Goal: Task Accomplishment & Management: Use online tool/utility

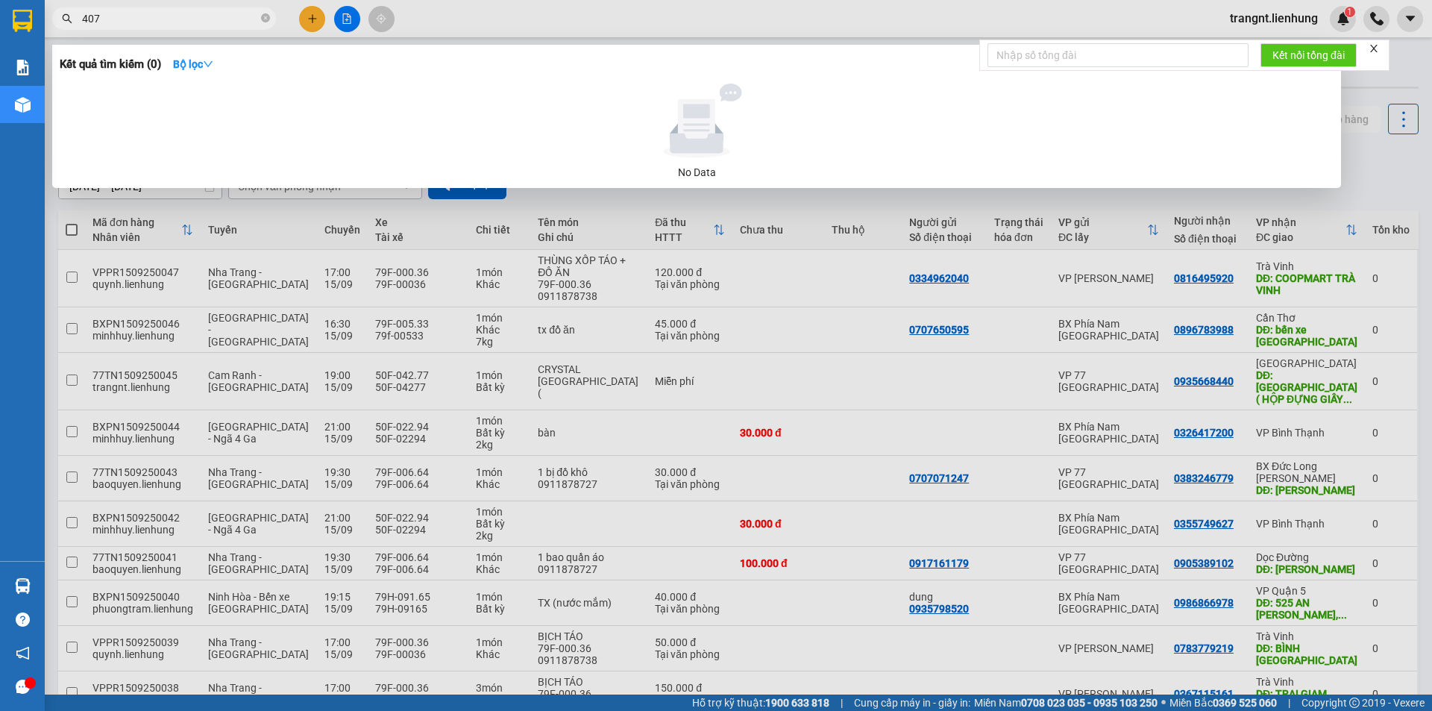
type input "4075"
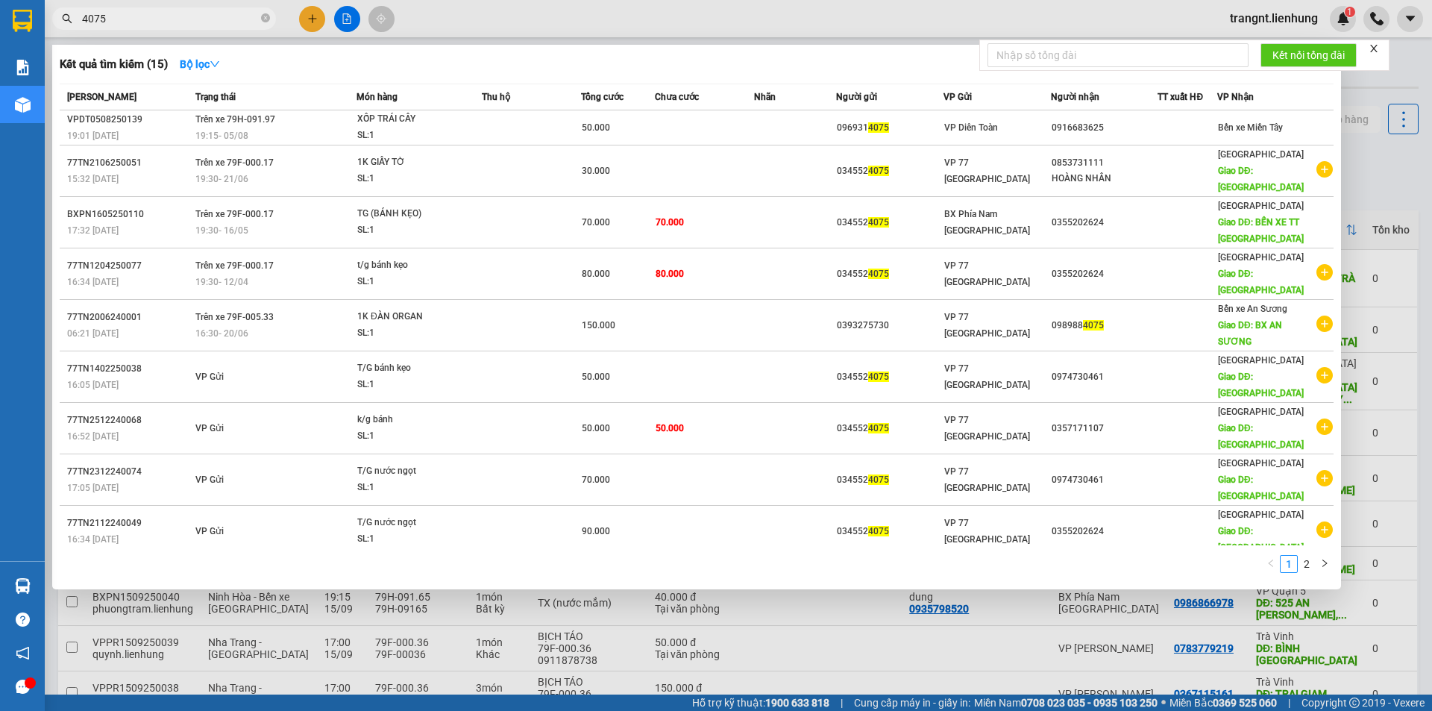
drag, startPoint x: 123, startPoint y: 19, endPoint x: 71, endPoint y: 15, distance: 52.4
click at [71, 15] on div "4075" at bounding box center [145, 18] width 291 height 22
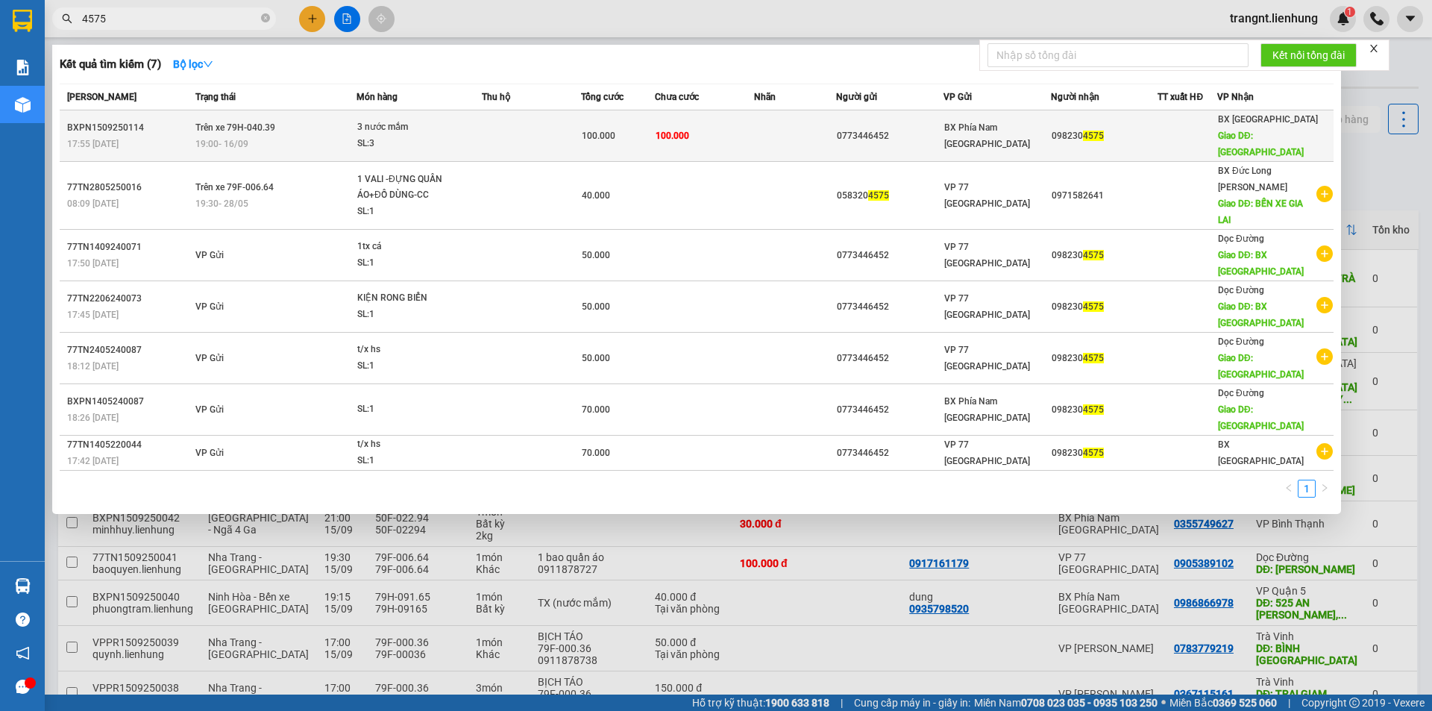
type input "4575"
click at [274, 127] on td "Trên xe 79H-040.39 19:00 [DATE]" at bounding box center [274, 135] width 165 height 51
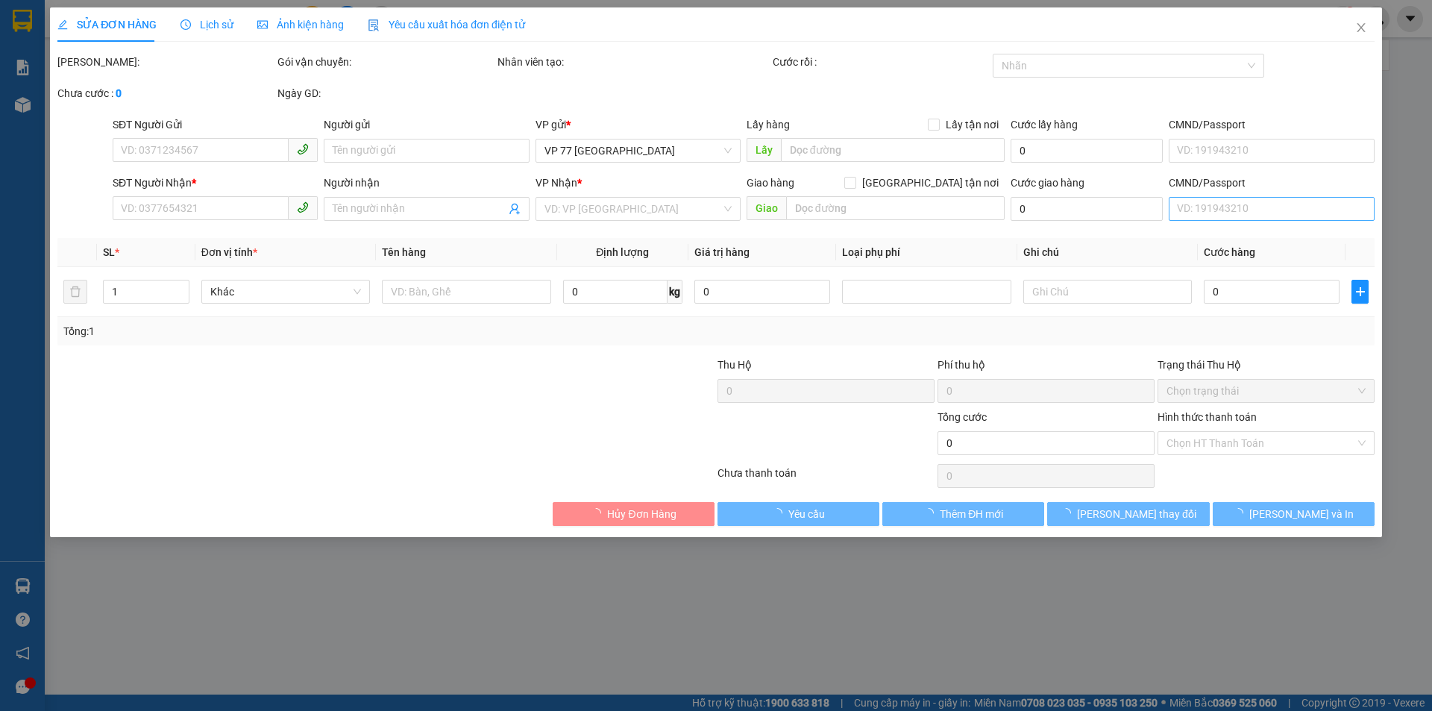
type input "0773446452"
type input "0982304575"
type input "[GEOGRAPHIC_DATA]"
type input "100.000"
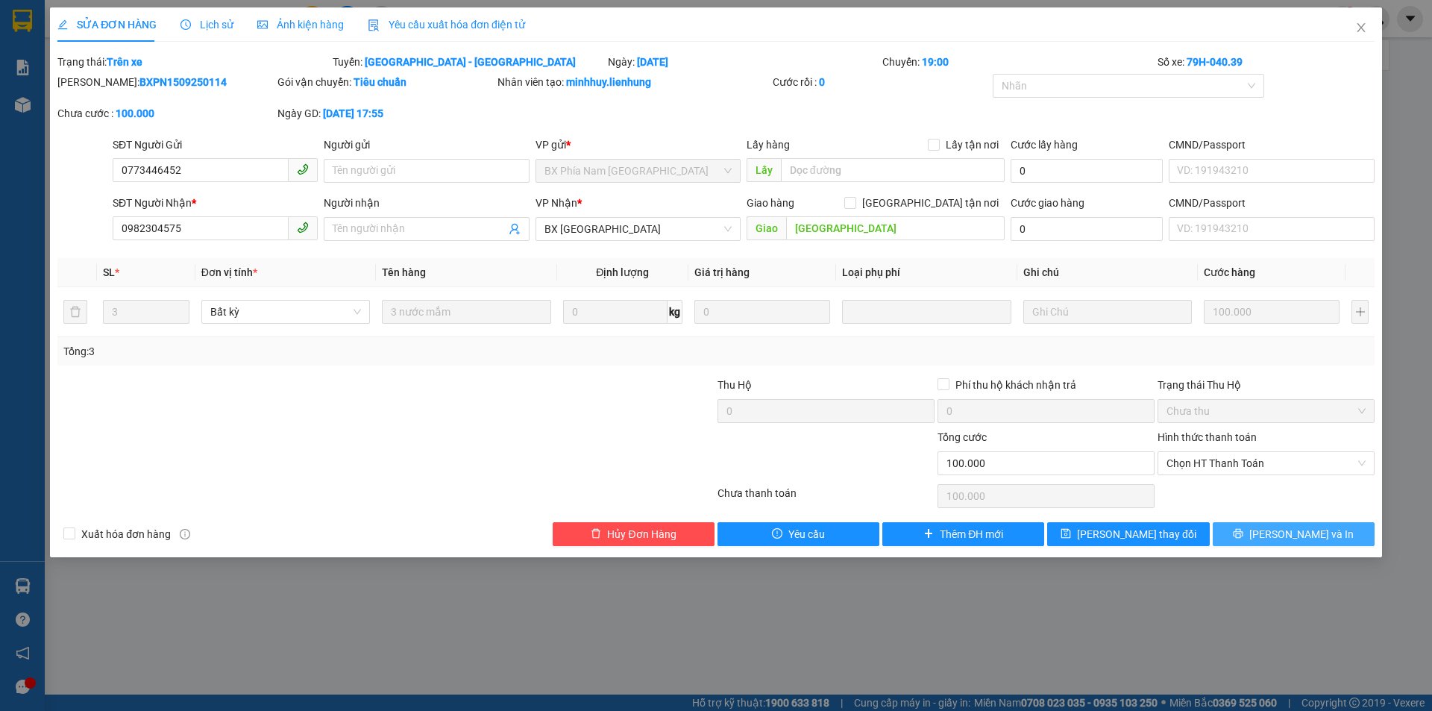
click at [1243, 536] on icon "printer" at bounding box center [1238, 534] width 10 height 10
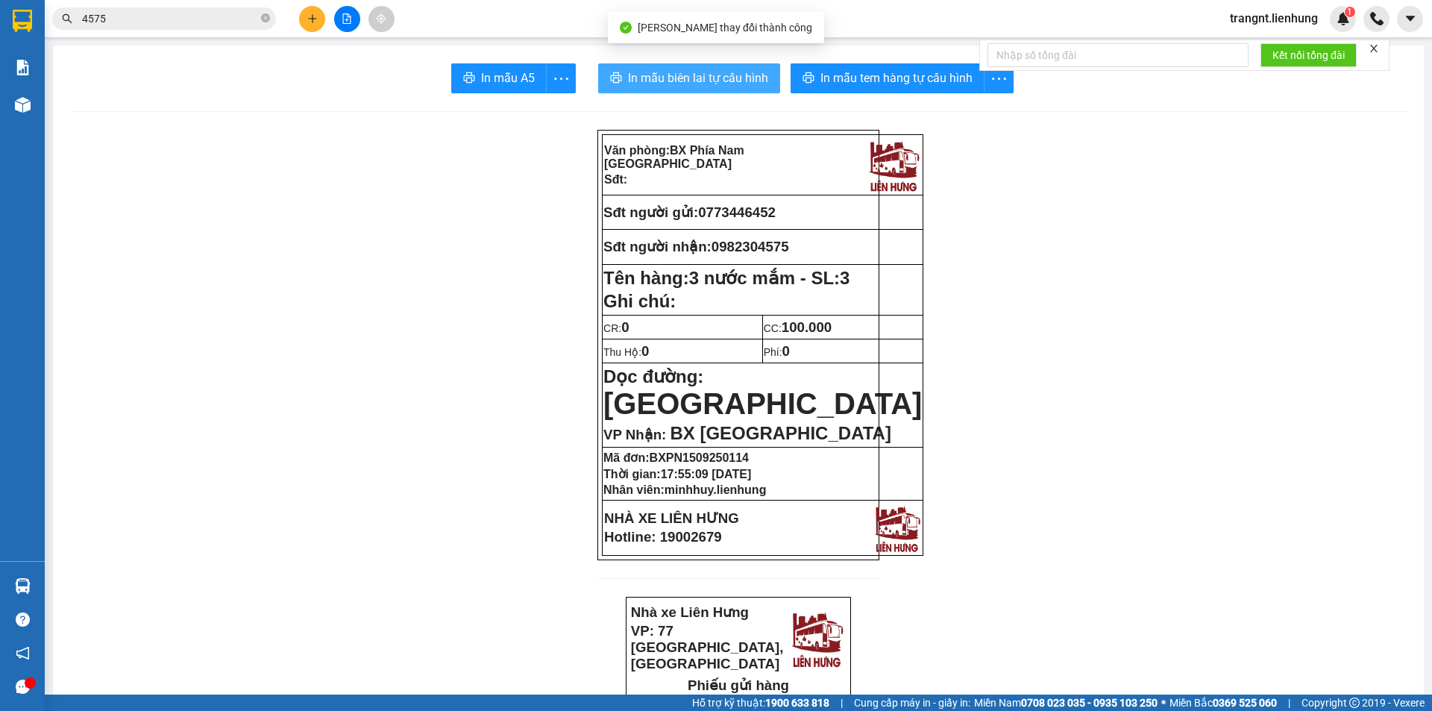
click at [678, 71] on span "In mẫu biên lai tự cấu hình" at bounding box center [698, 78] width 140 height 19
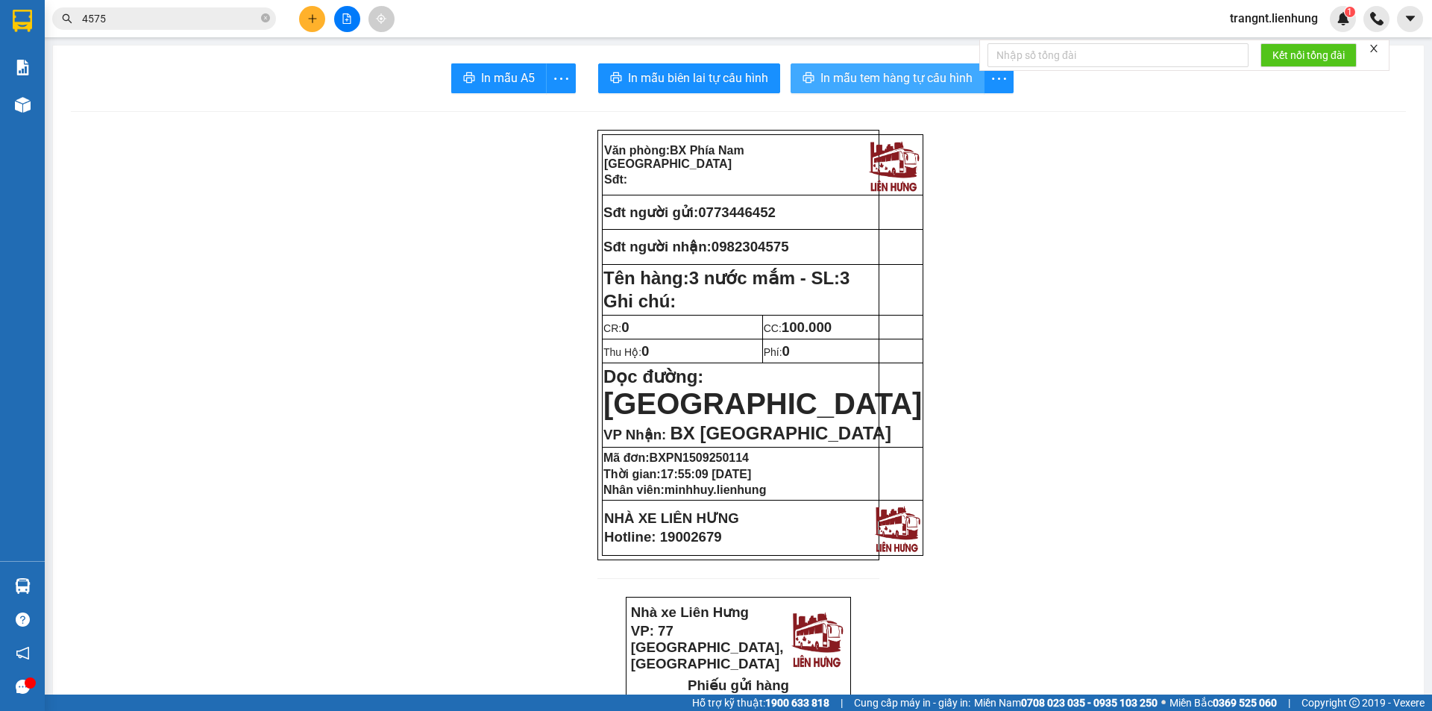
click at [851, 76] on span "In mẫu tem hàng tự cấu hình" at bounding box center [896, 78] width 152 height 19
click at [355, 25] on button at bounding box center [347, 19] width 26 height 26
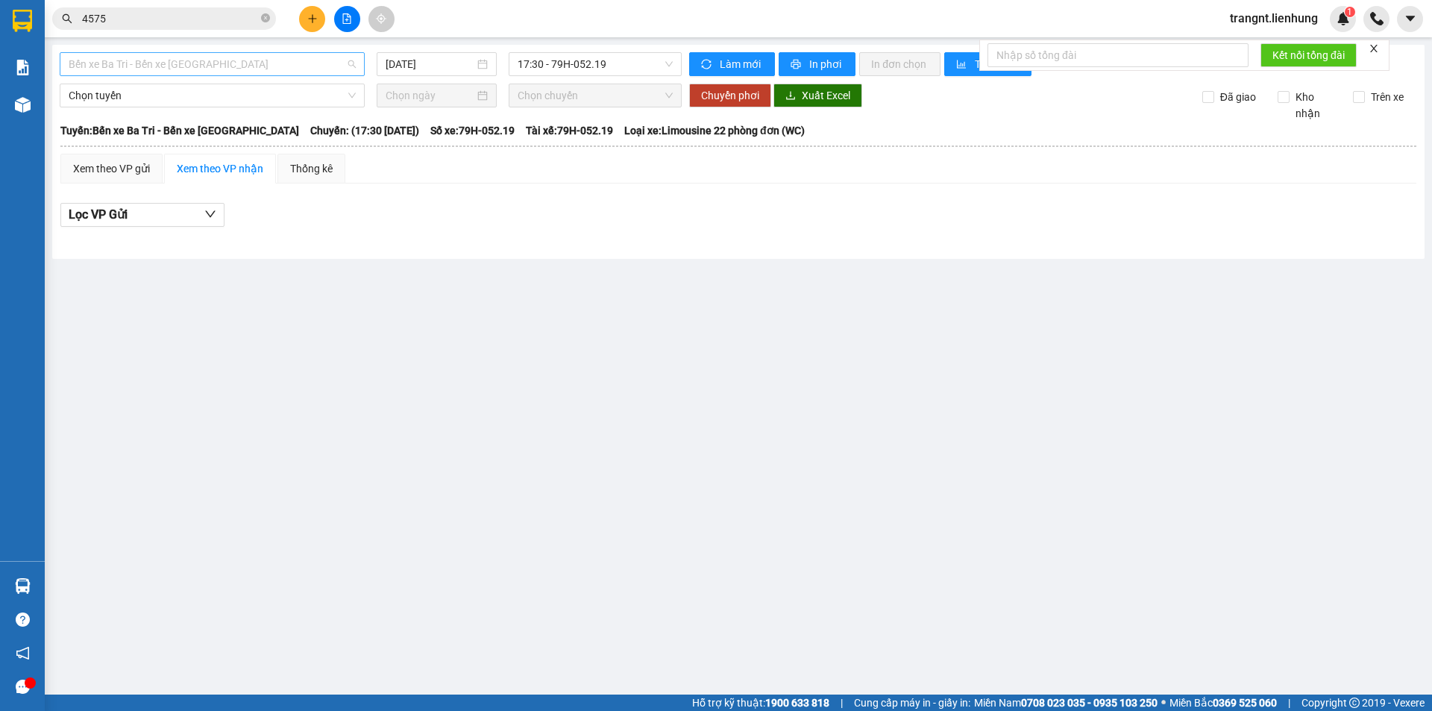
click at [203, 66] on span "Bến xe Ba Tri - Bến xe [GEOGRAPHIC_DATA]" at bounding box center [212, 64] width 287 height 22
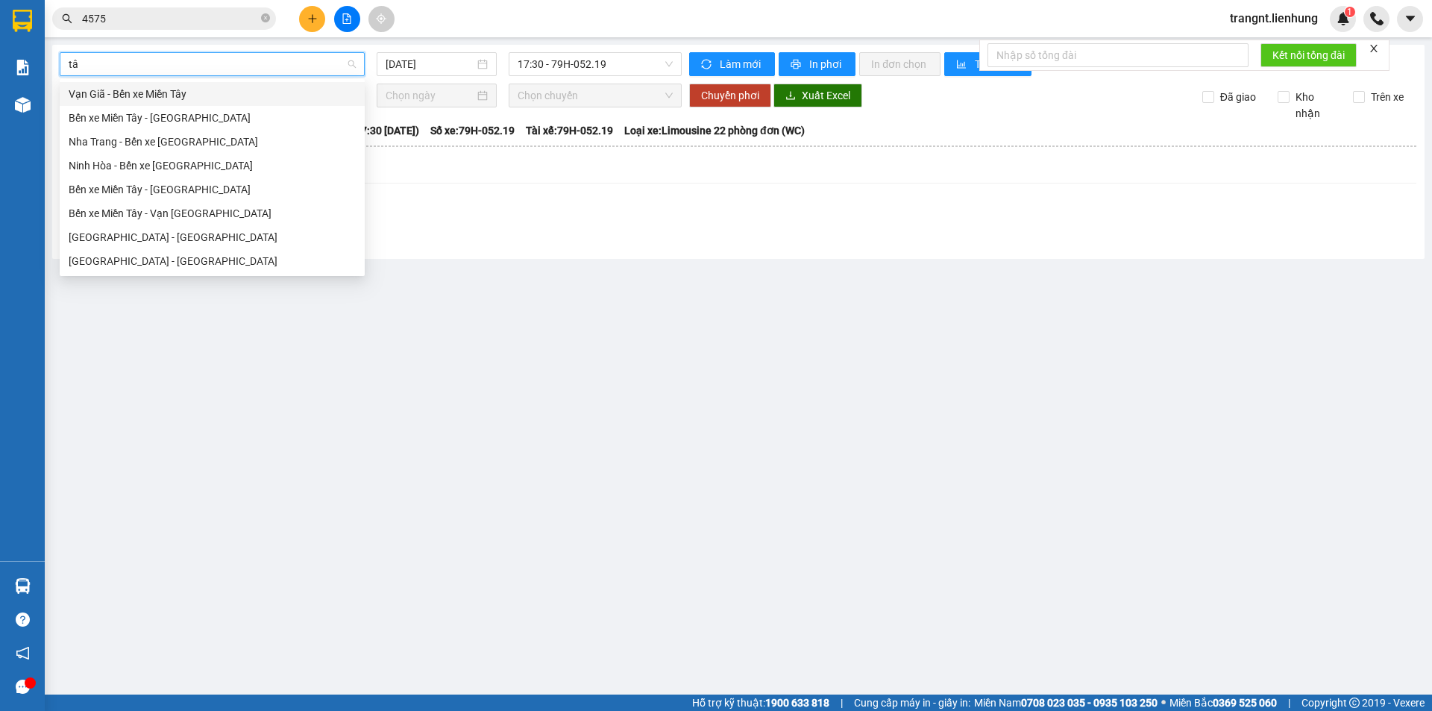
type input "tây"
click at [142, 266] on div "[GEOGRAPHIC_DATA] - [GEOGRAPHIC_DATA]" at bounding box center [212, 261] width 287 height 16
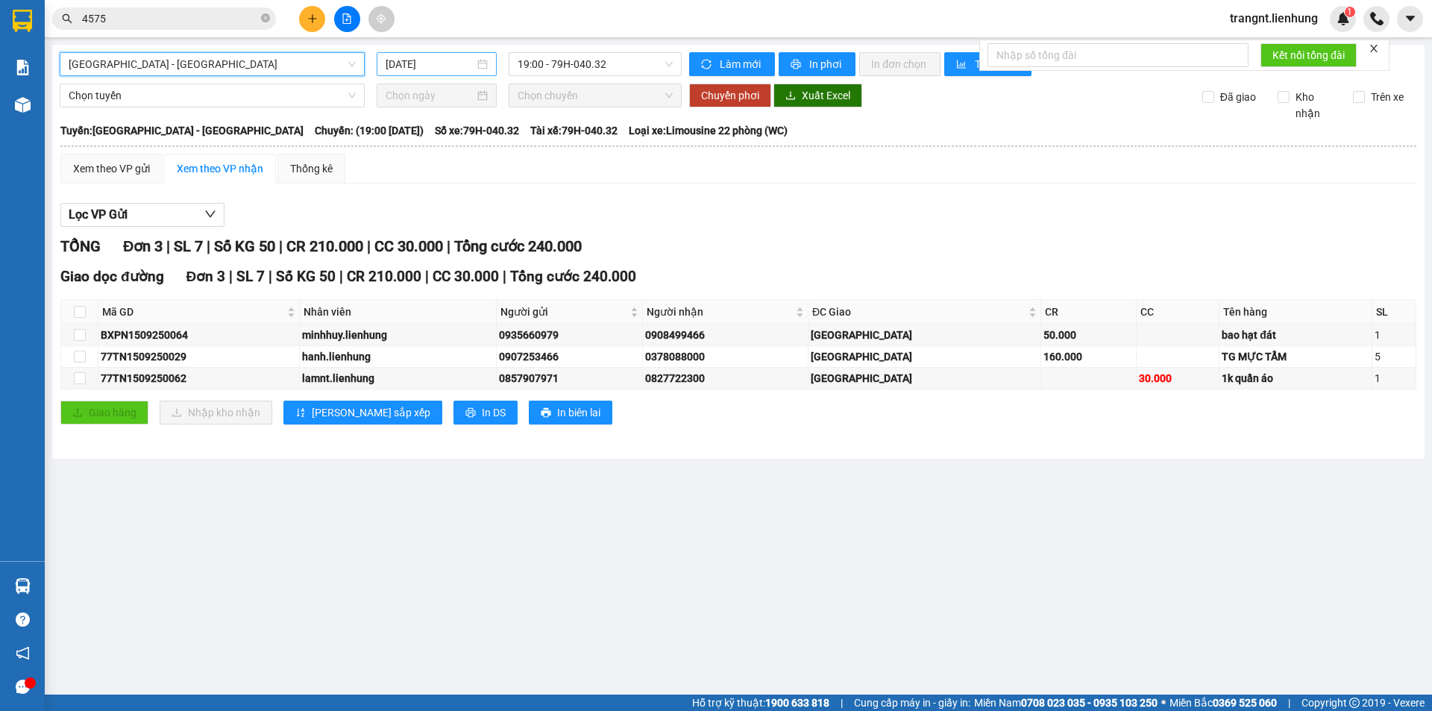
click at [412, 66] on input "[DATE]" at bounding box center [429, 64] width 89 height 16
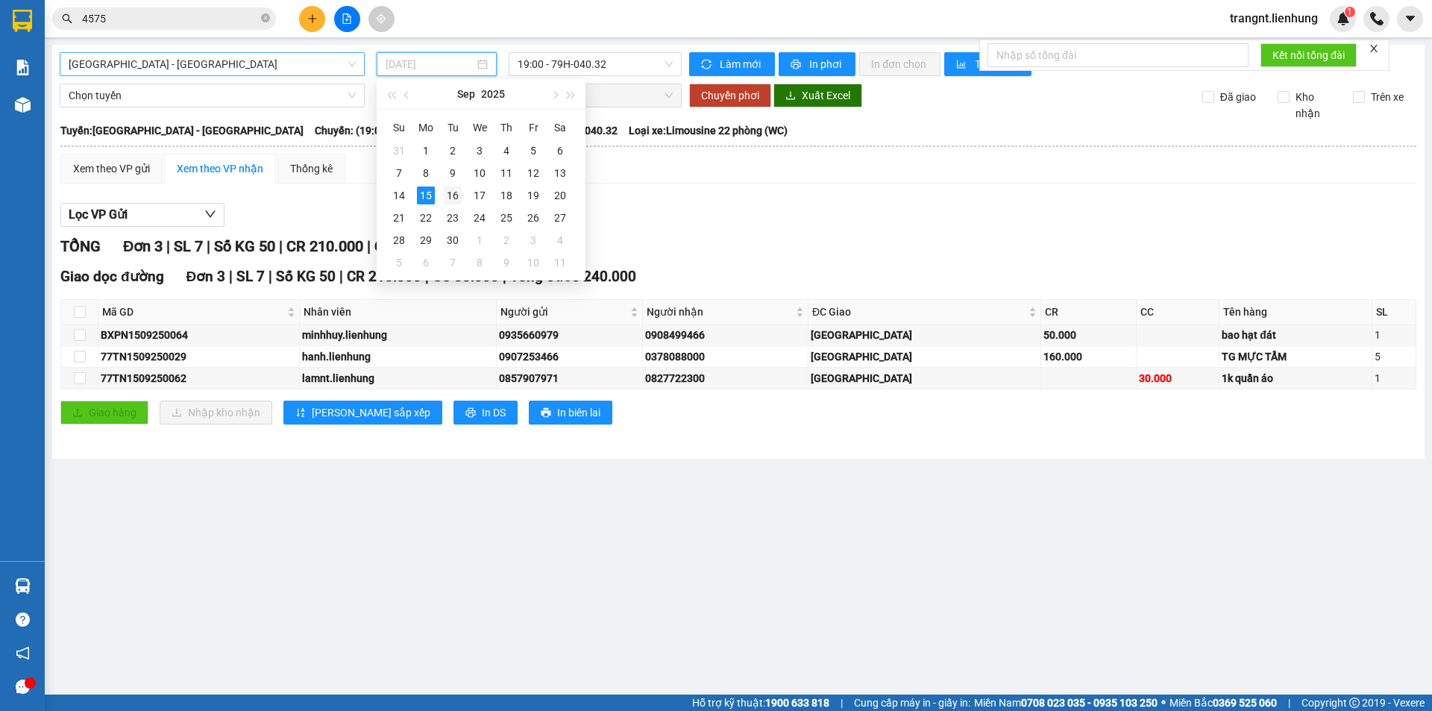
click at [452, 198] on div "16" at bounding box center [453, 195] width 18 height 18
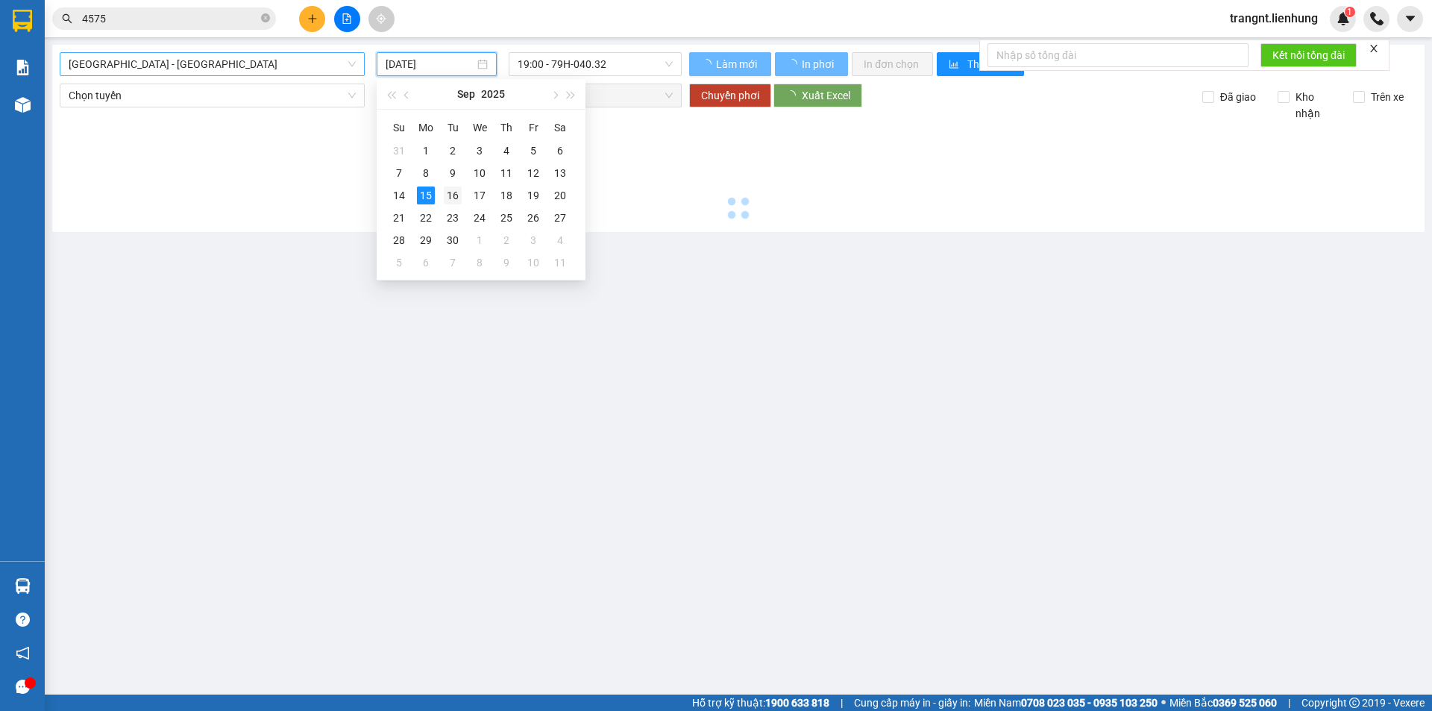
type input "[DATE]"
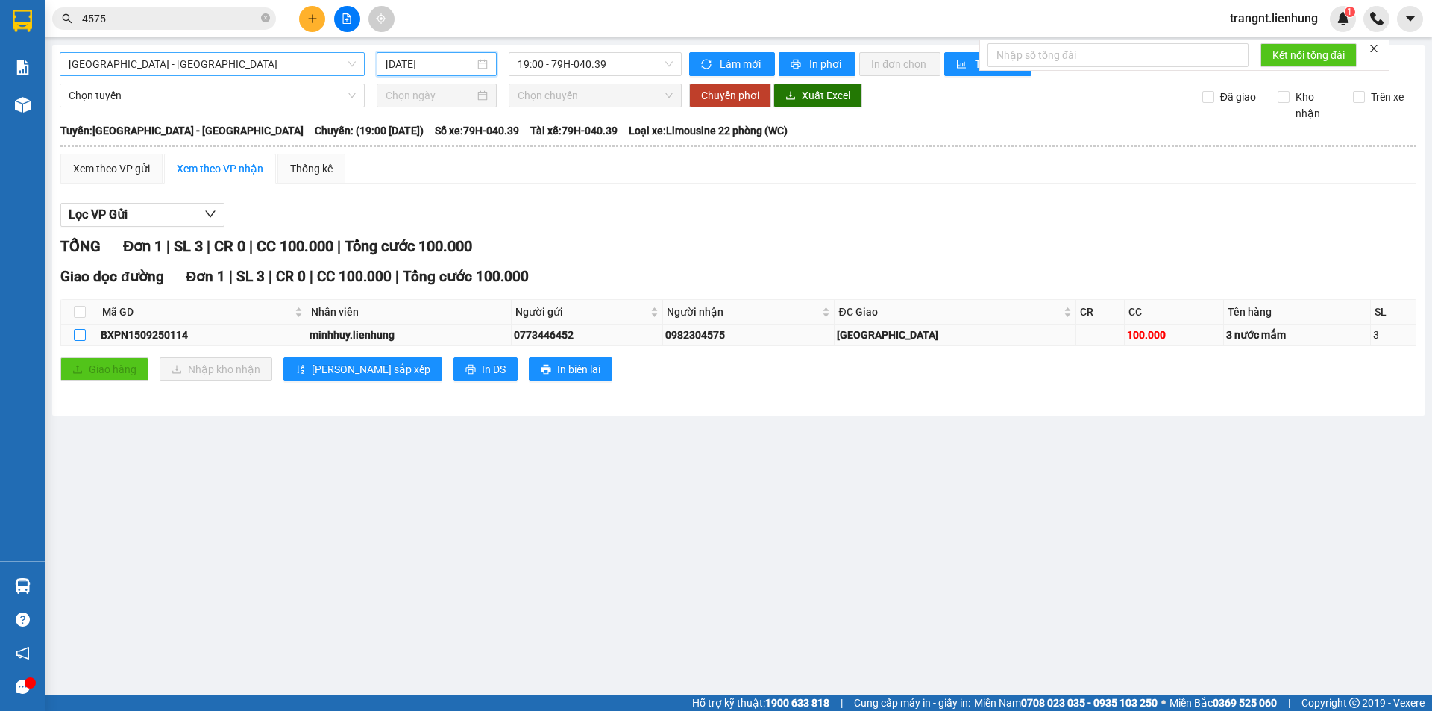
click at [79, 334] on input "checkbox" at bounding box center [80, 335] width 12 height 12
checkbox input "true"
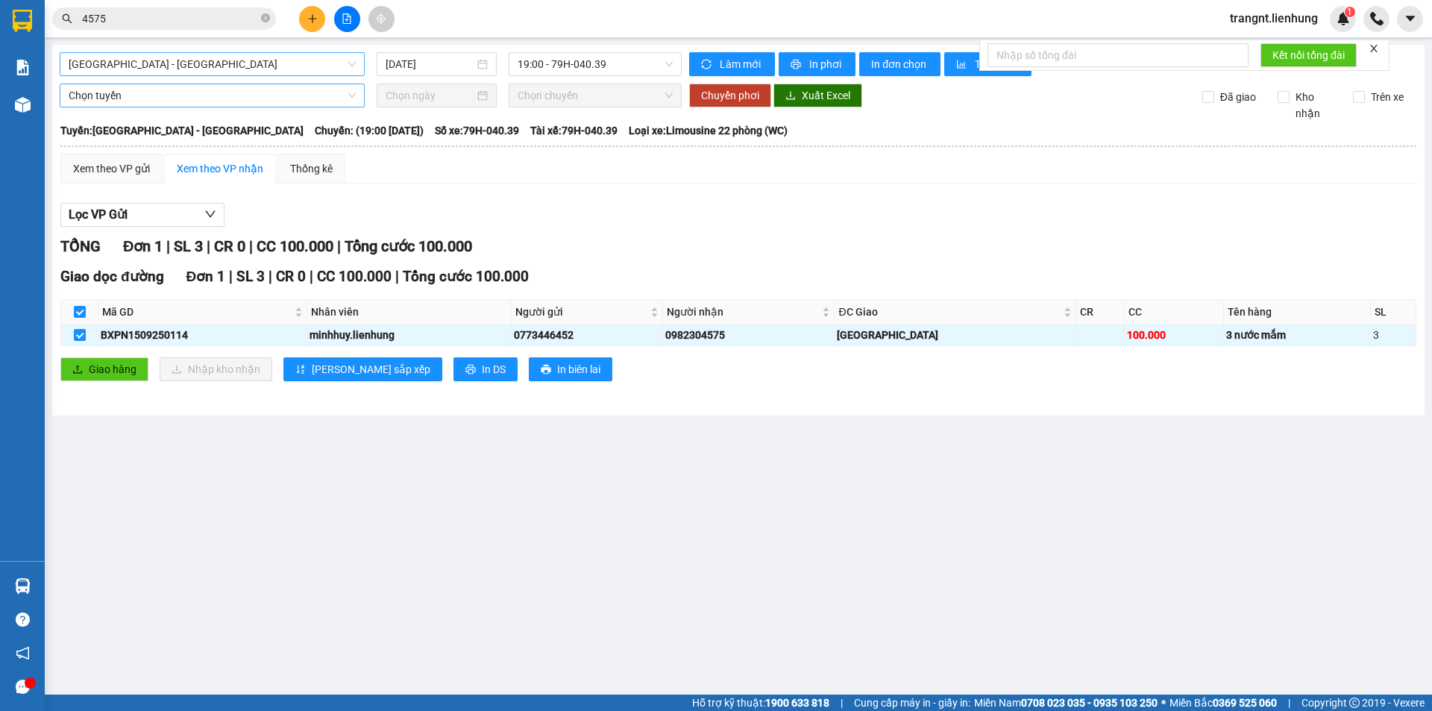
click at [183, 95] on span "Chọn tuyến" at bounding box center [212, 95] width 287 height 22
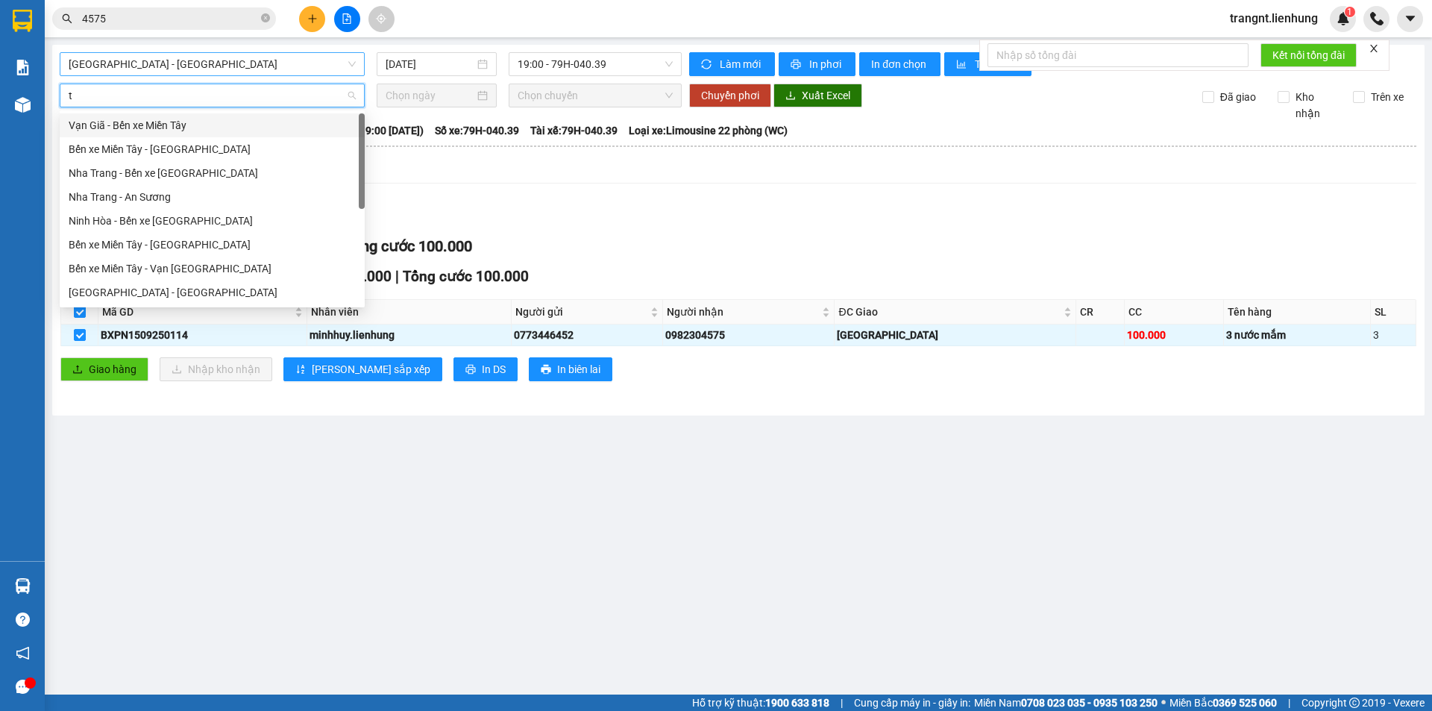
type input "tâ"
drag, startPoint x: 129, startPoint y: 299, endPoint x: 259, endPoint y: 244, distance: 141.7
click at [130, 299] on div "[GEOGRAPHIC_DATA] - [GEOGRAPHIC_DATA]" at bounding box center [212, 292] width 287 height 16
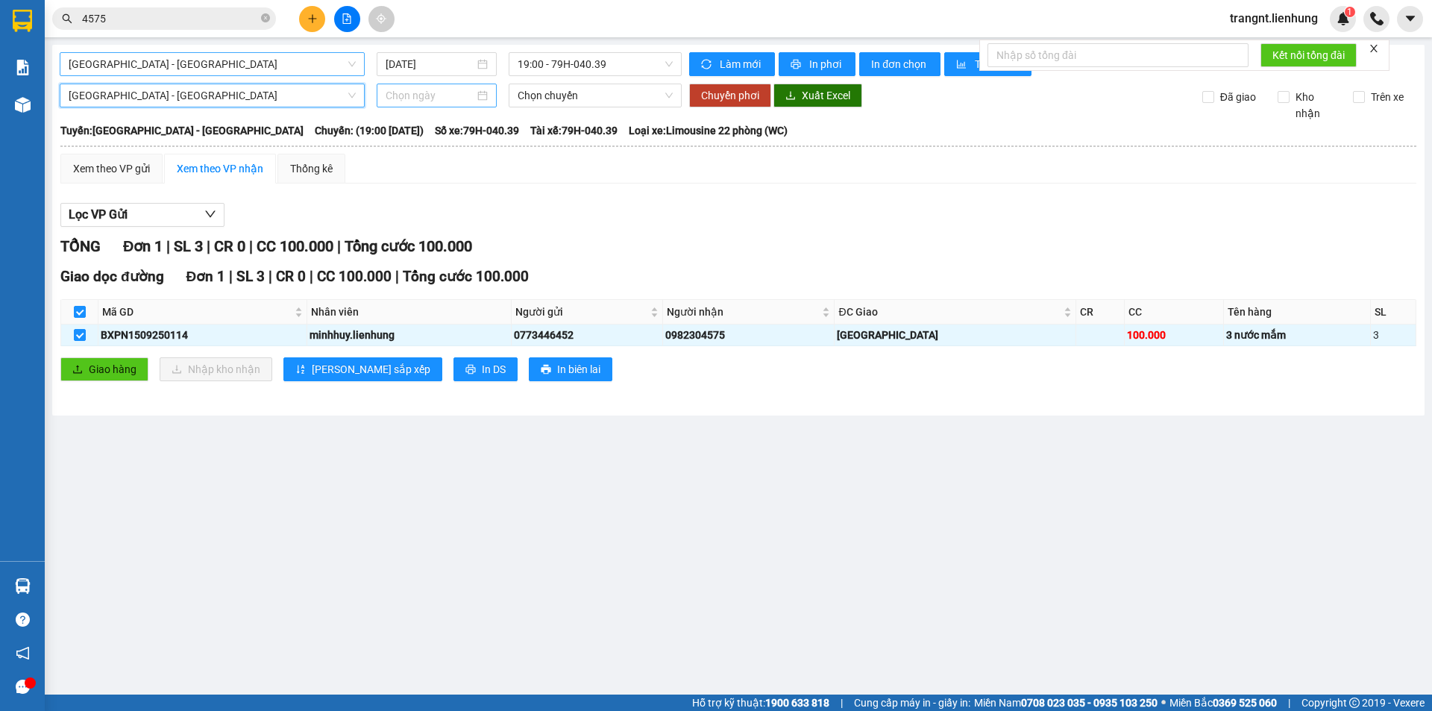
click at [406, 106] on div at bounding box center [437, 96] width 120 height 24
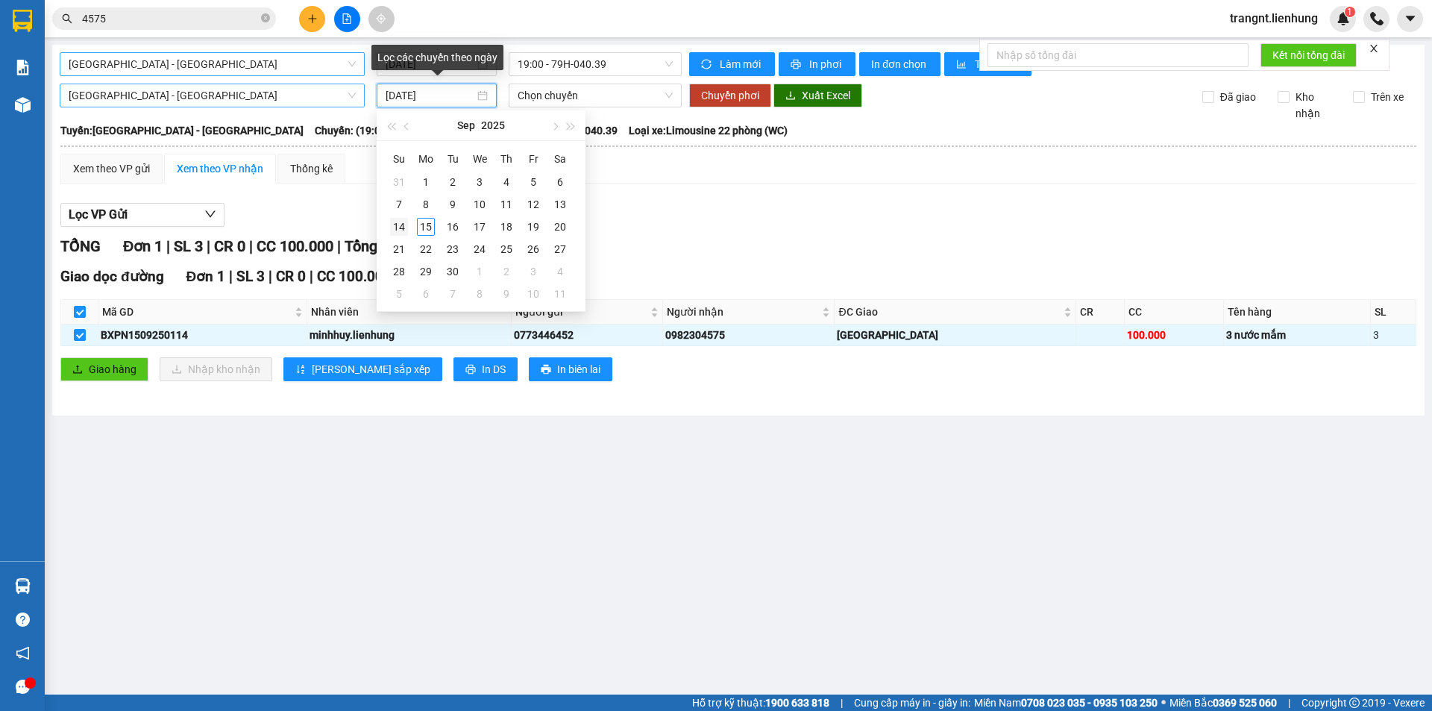
type input "[DATE]"
click at [399, 226] on div "14" at bounding box center [399, 227] width 18 height 18
type input "[DATE]"
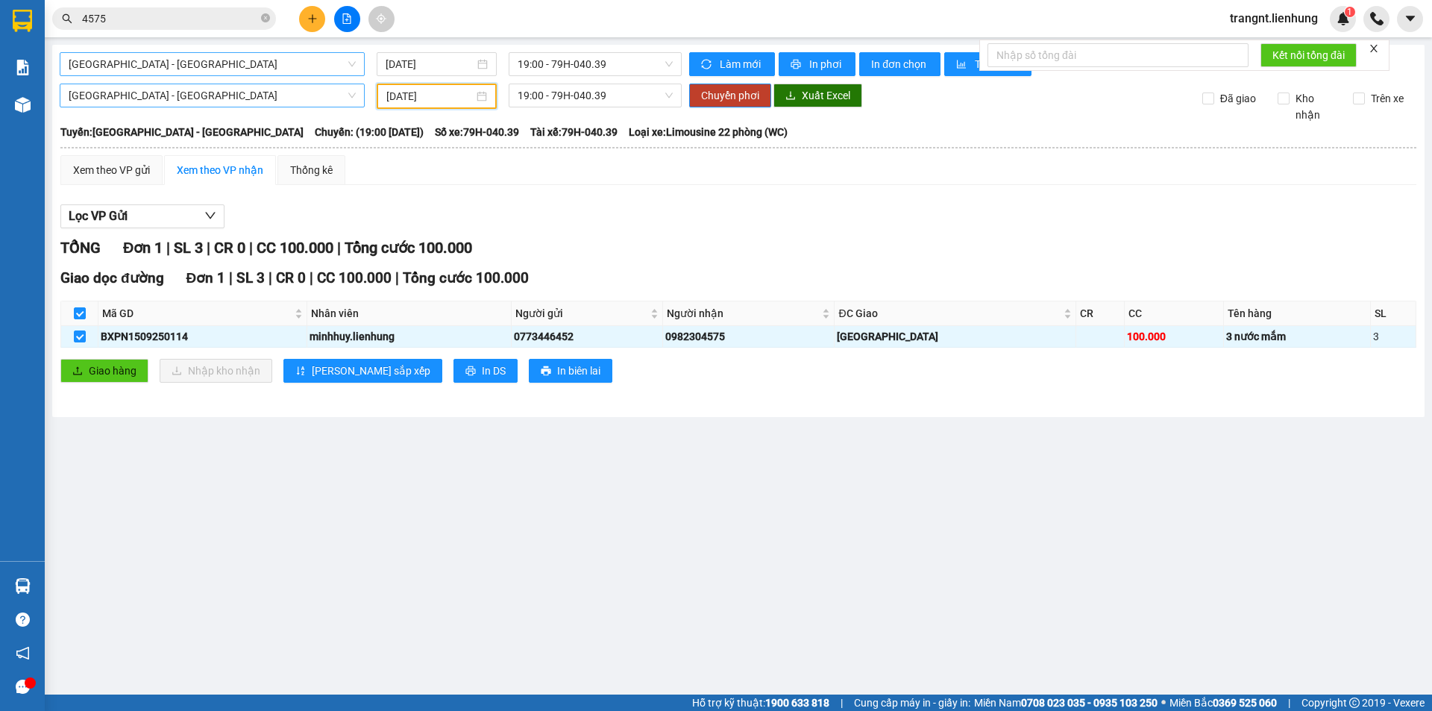
click at [608, 211] on div "Lọc VP Gửi" at bounding box center [738, 216] width 1356 height 25
click at [718, 98] on span "Chuyển phơi" at bounding box center [730, 95] width 58 height 16
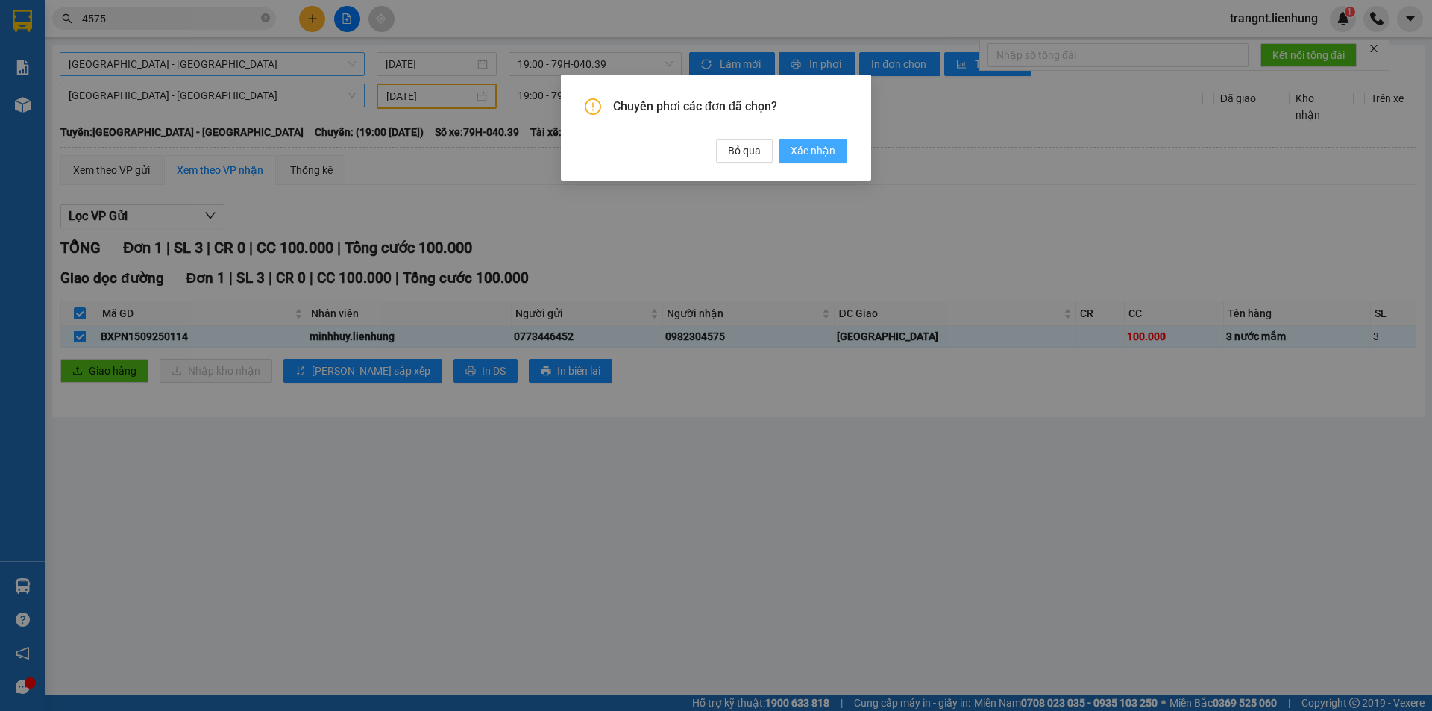
click at [805, 156] on span "Xác nhận" at bounding box center [812, 150] width 45 height 16
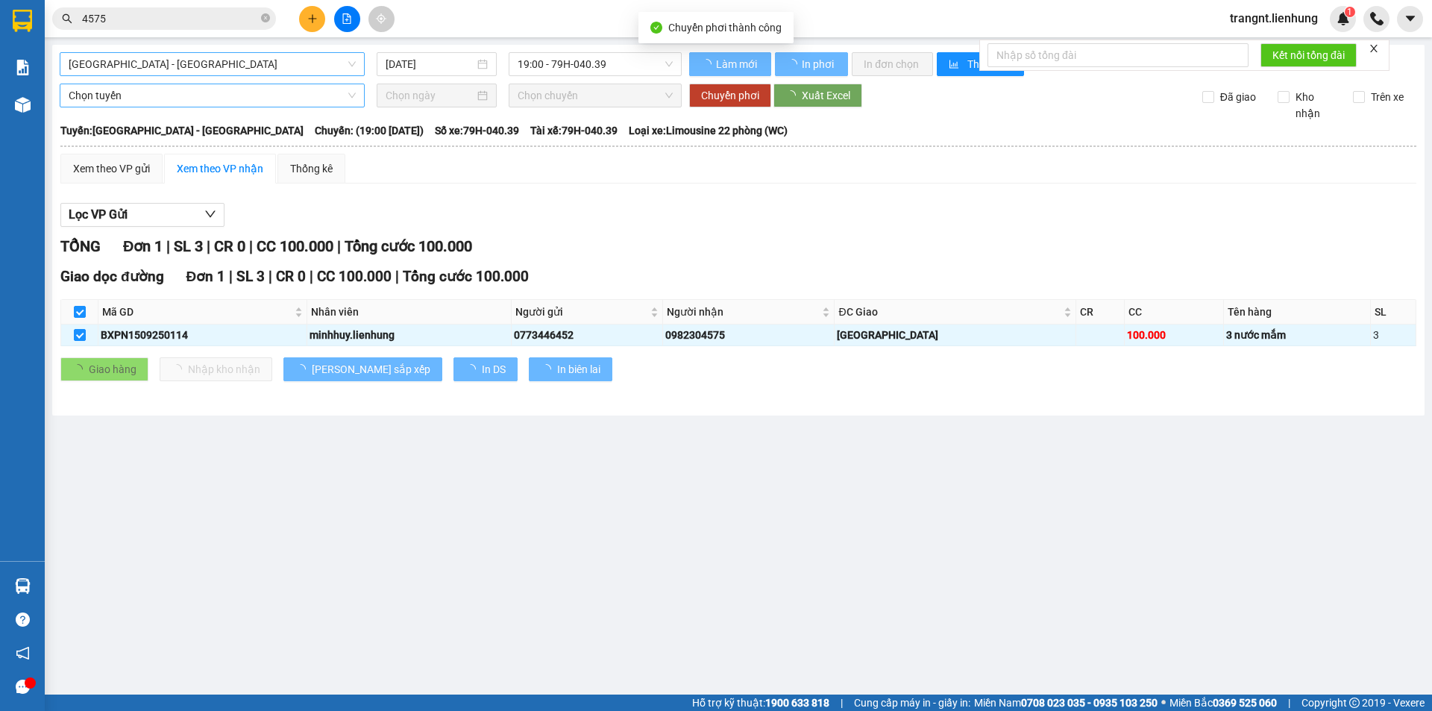
checkbox input "false"
type input "[DATE]"
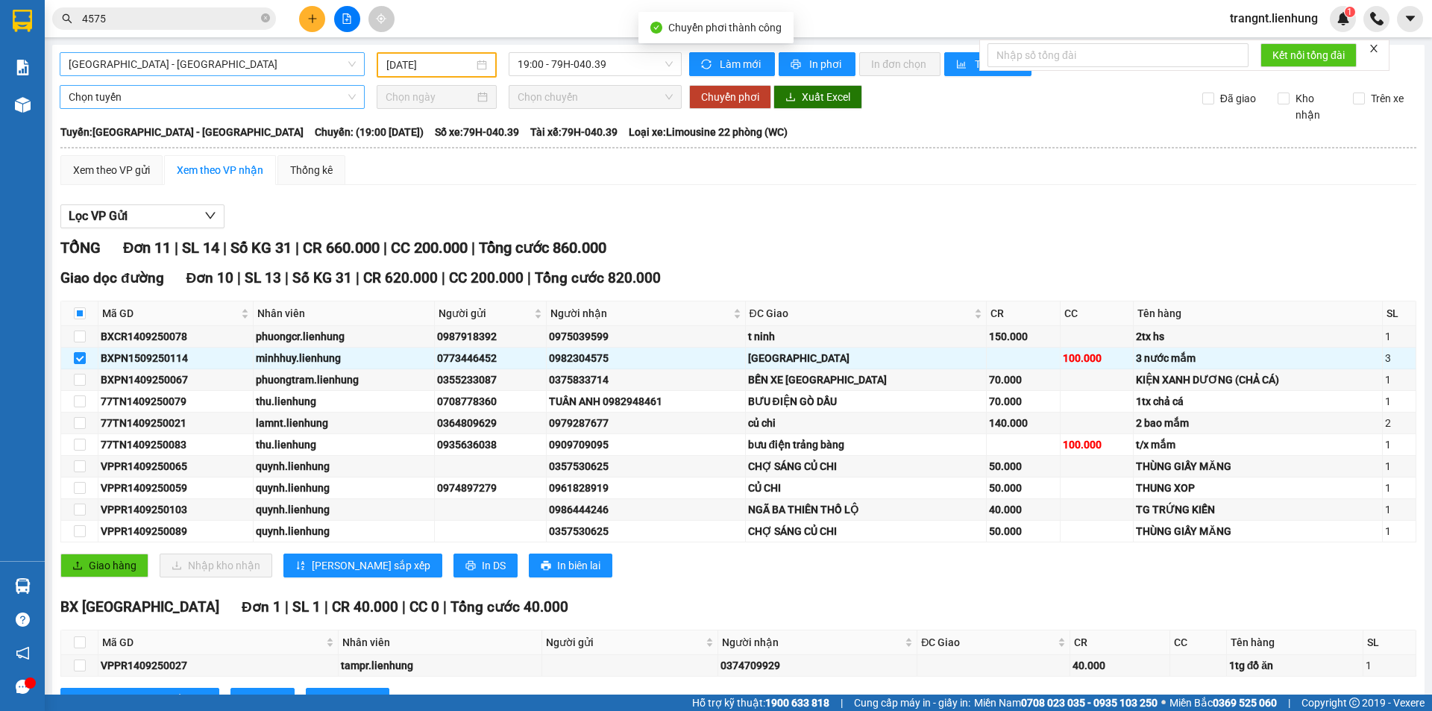
checkbox input "false"
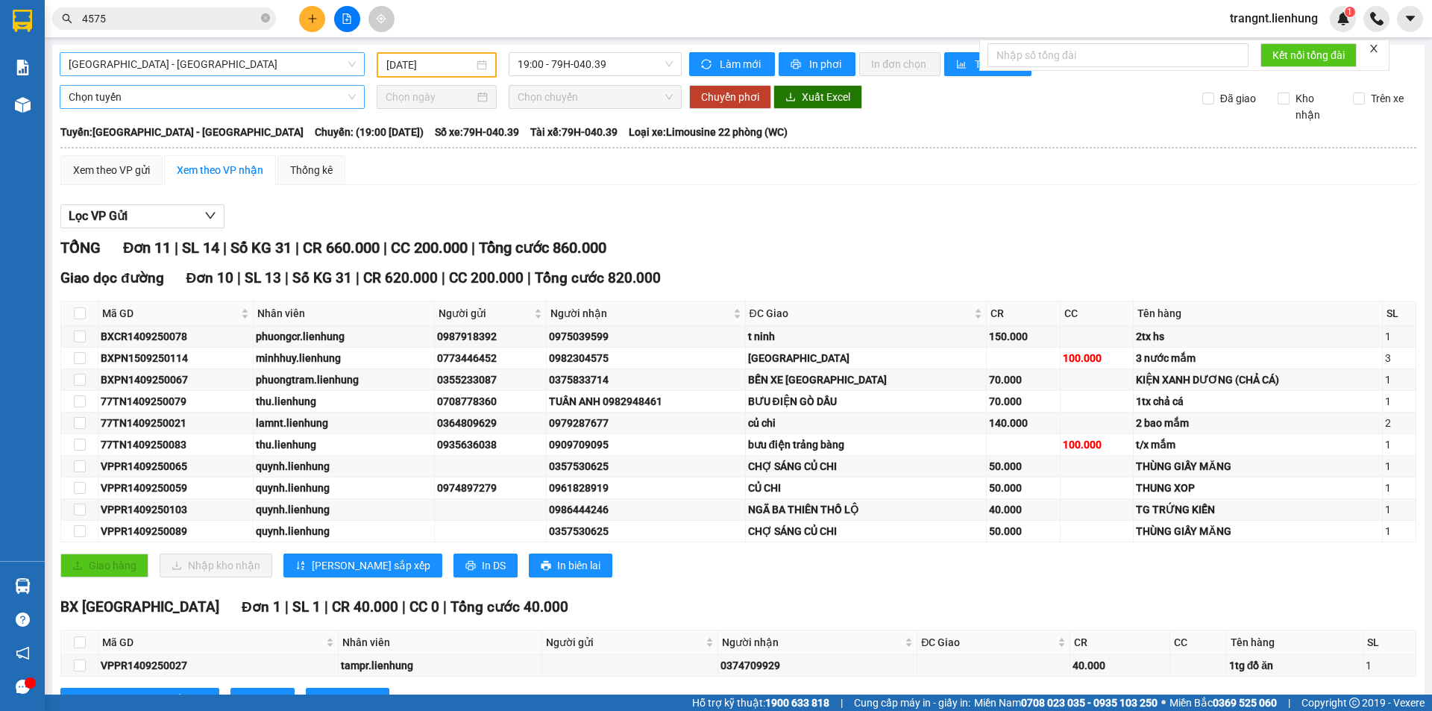
click at [131, 15] on input "4575" at bounding box center [170, 18] width 176 height 16
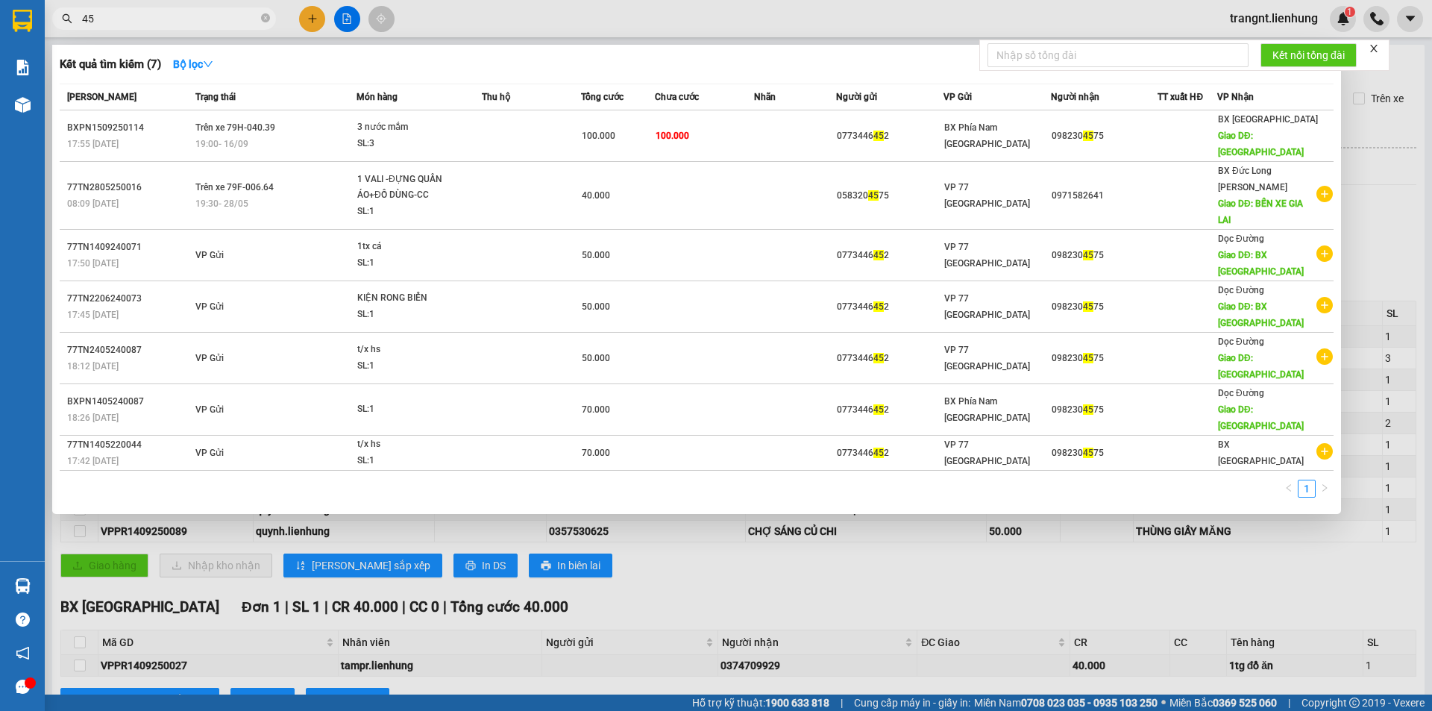
type input "4"
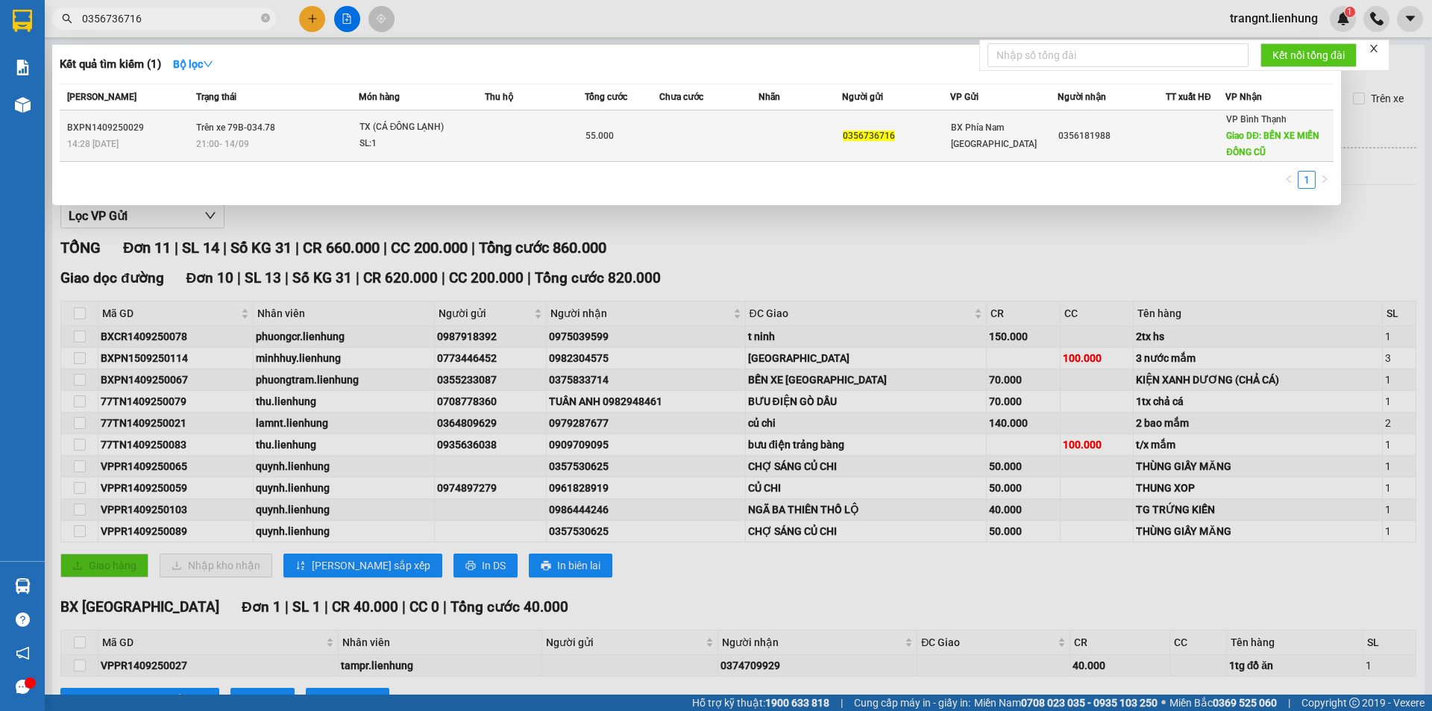
type input "0356736716"
click at [376, 136] on div "SL: 1" at bounding box center [415, 144] width 112 height 16
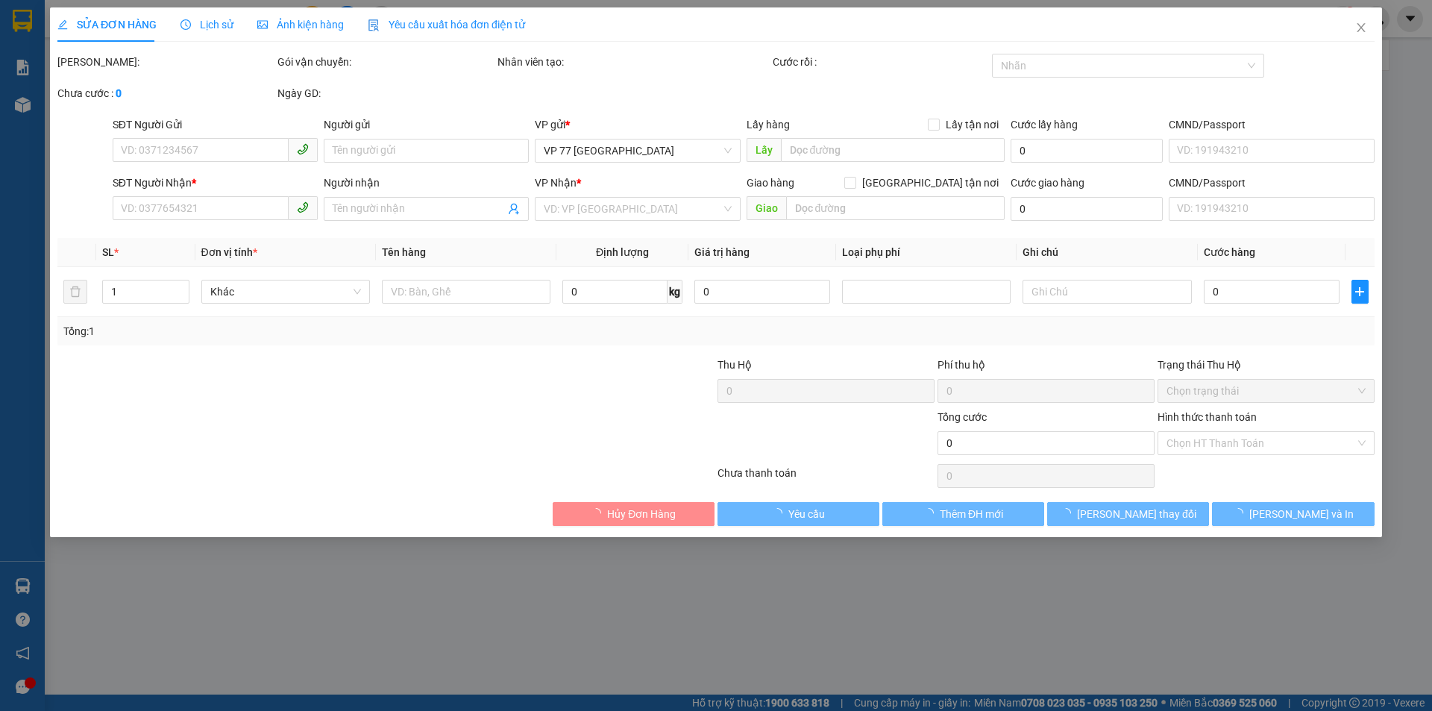
type input "0356736716"
type input "0356181988"
type input "BẾN XE MIỀN ĐỒNG CŨ"
type input "55.000"
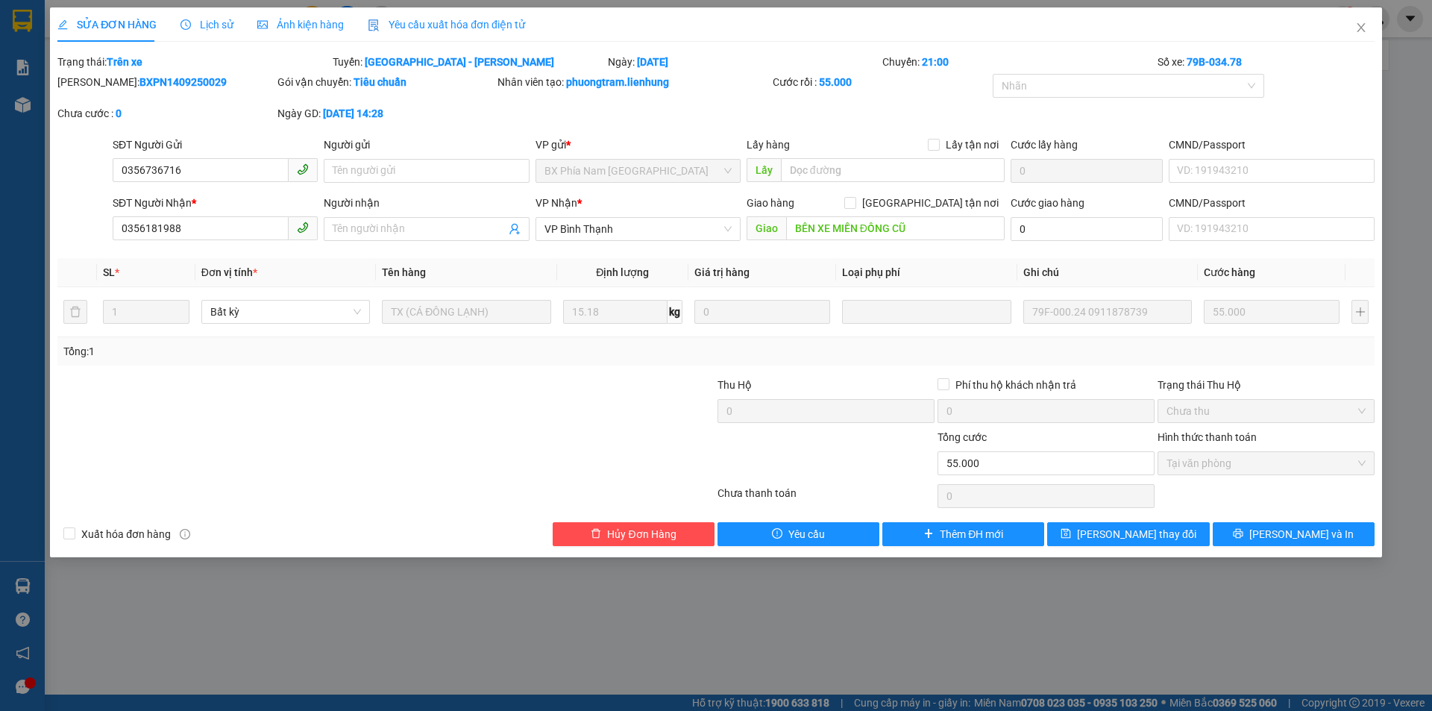
click at [503, 405] on div at bounding box center [606, 403] width 220 height 52
click at [1362, 23] on icon "close" at bounding box center [1361, 28] width 12 height 12
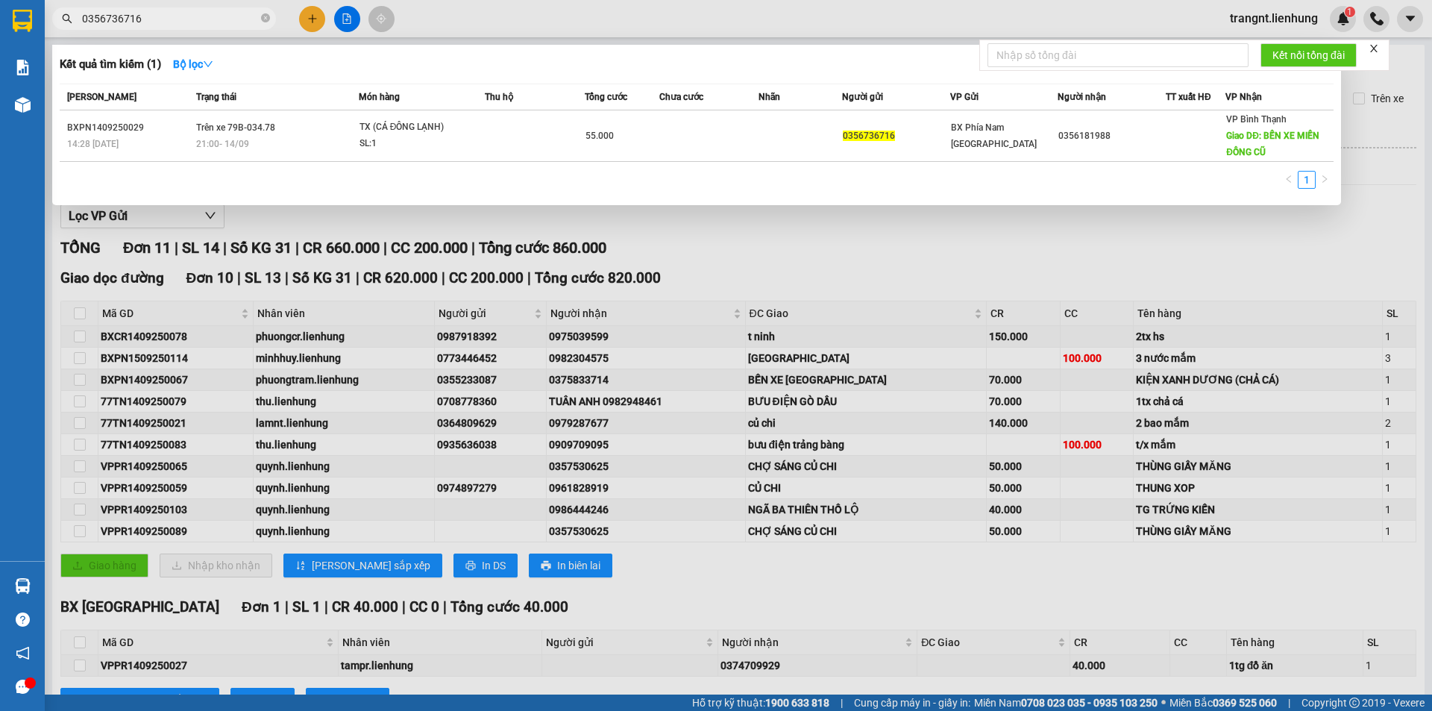
click at [132, 27] on span "0356736716" at bounding box center [164, 18] width 224 height 22
click at [136, 19] on input "0356736716" at bounding box center [170, 18] width 176 height 16
drag, startPoint x: 148, startPoint y: 19, endPoint x: 70, endPoint y: 12, distance: 77.8
click at [70, 12] on span "0356736716" at bounding box center [164, 18] width 224 height 22
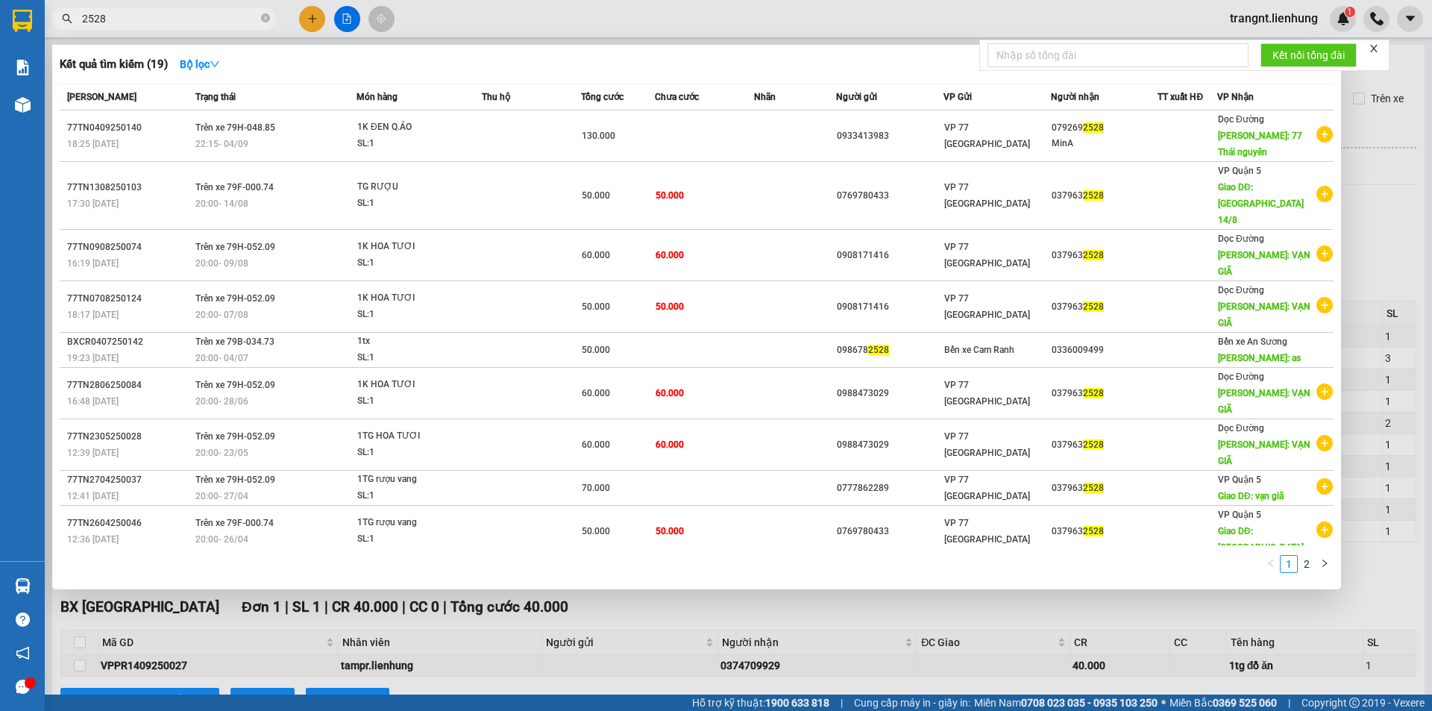
type input "2528"
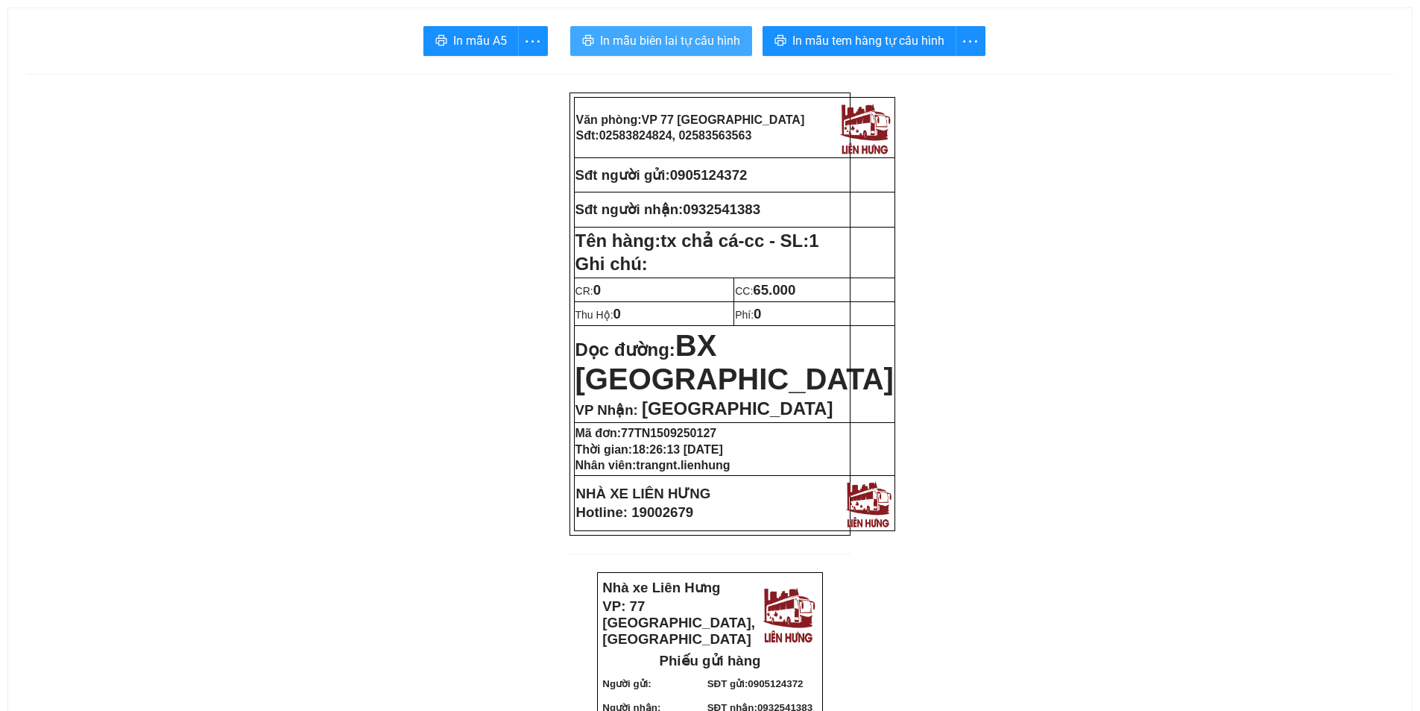
click at [717, 45] on span "In mẫu biên lai tự cấu hình" at bounding box center [670, 40] width 140 height 19
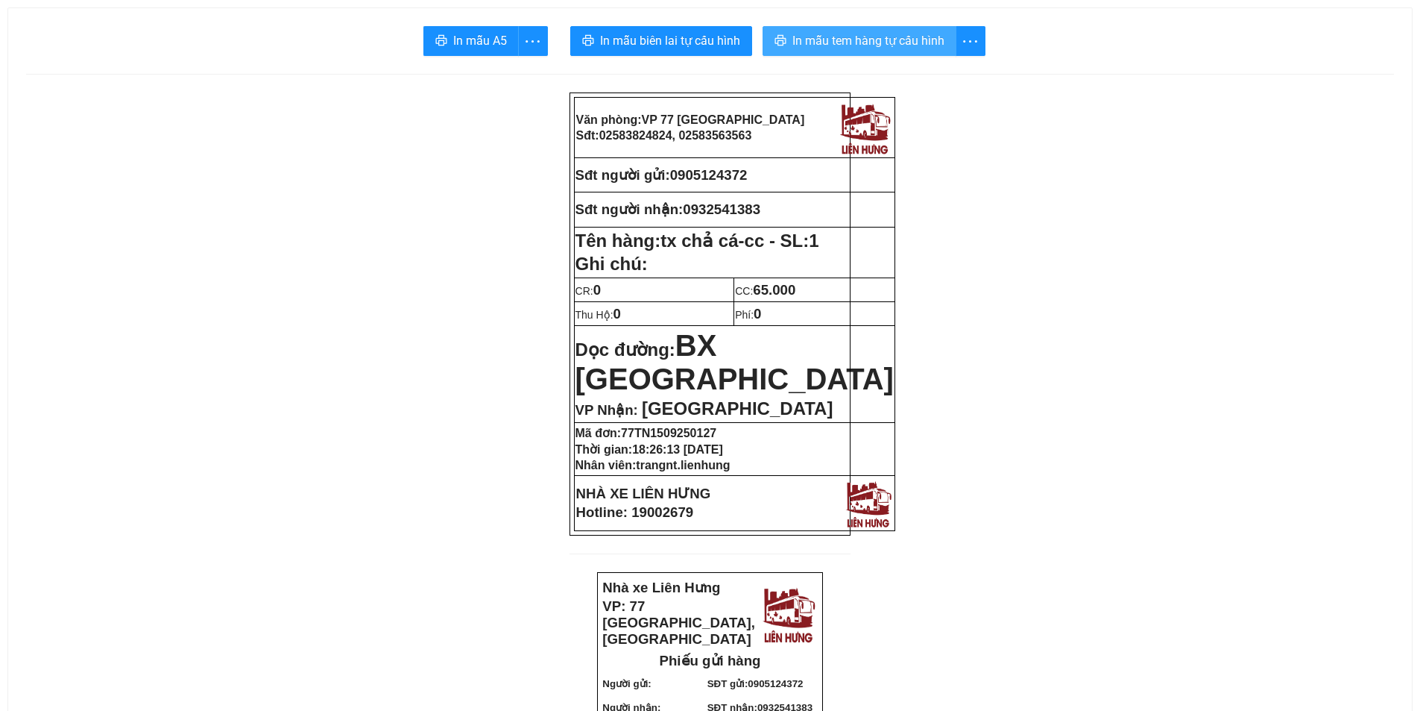
click at [874, 35] on span "In mẫu tem hàng tự cấu hình" at bounding box center [869, 40] width 152 height 19
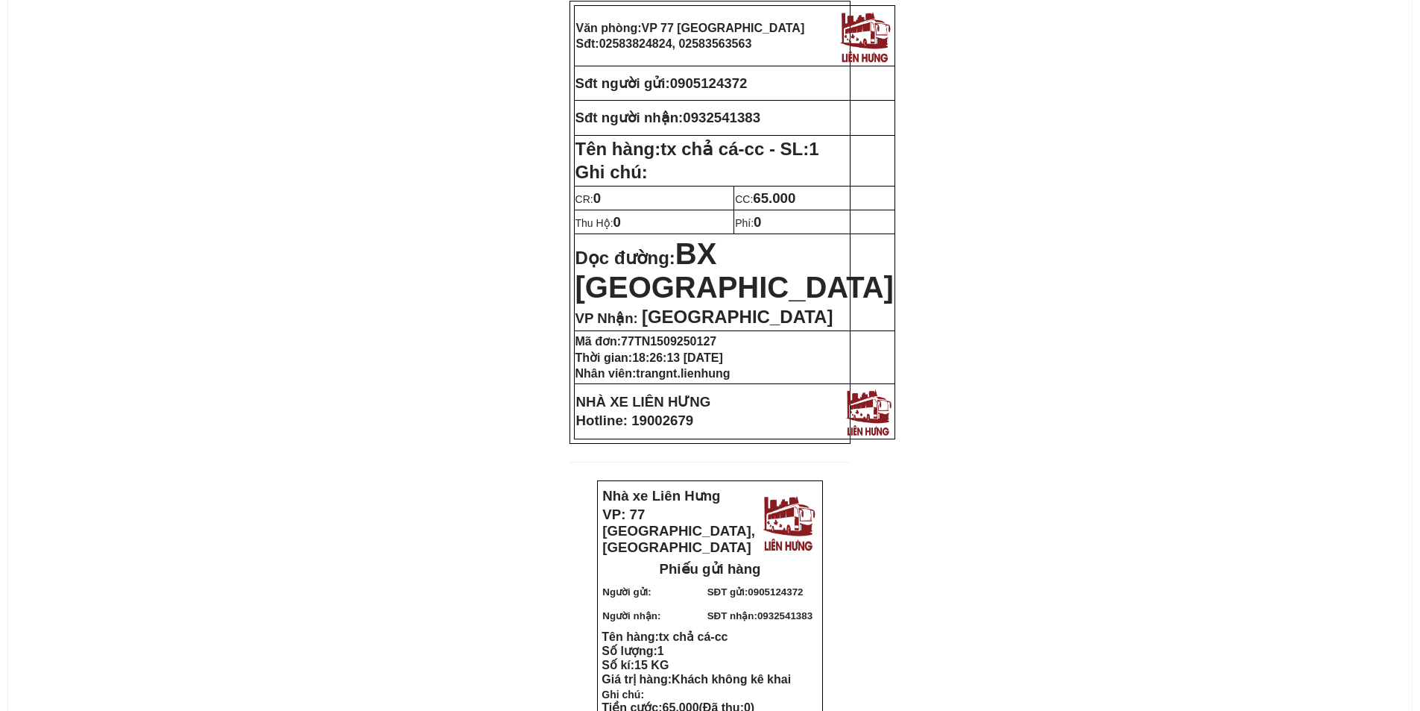
scroll to position [149, 0]
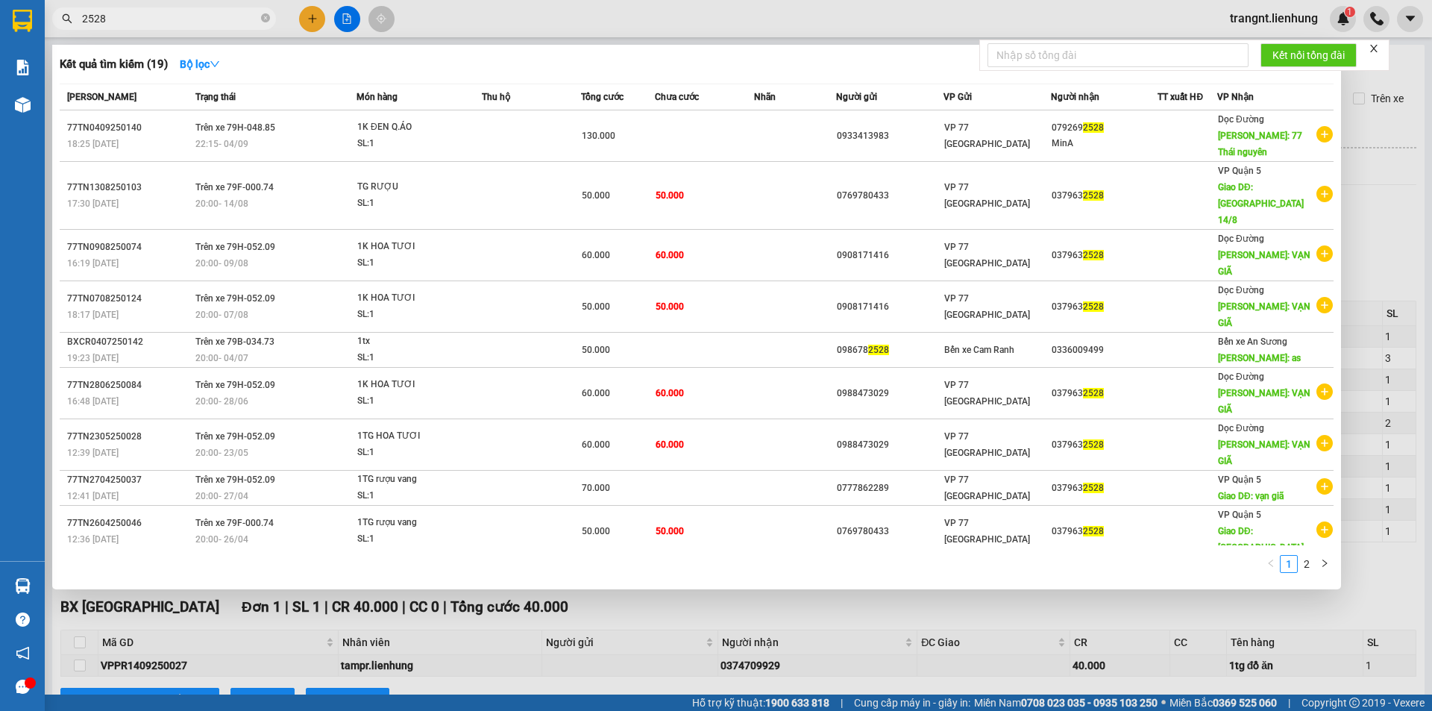
click at [1388, 210] on div at bounding box center [716, 355] width 1432 height 711
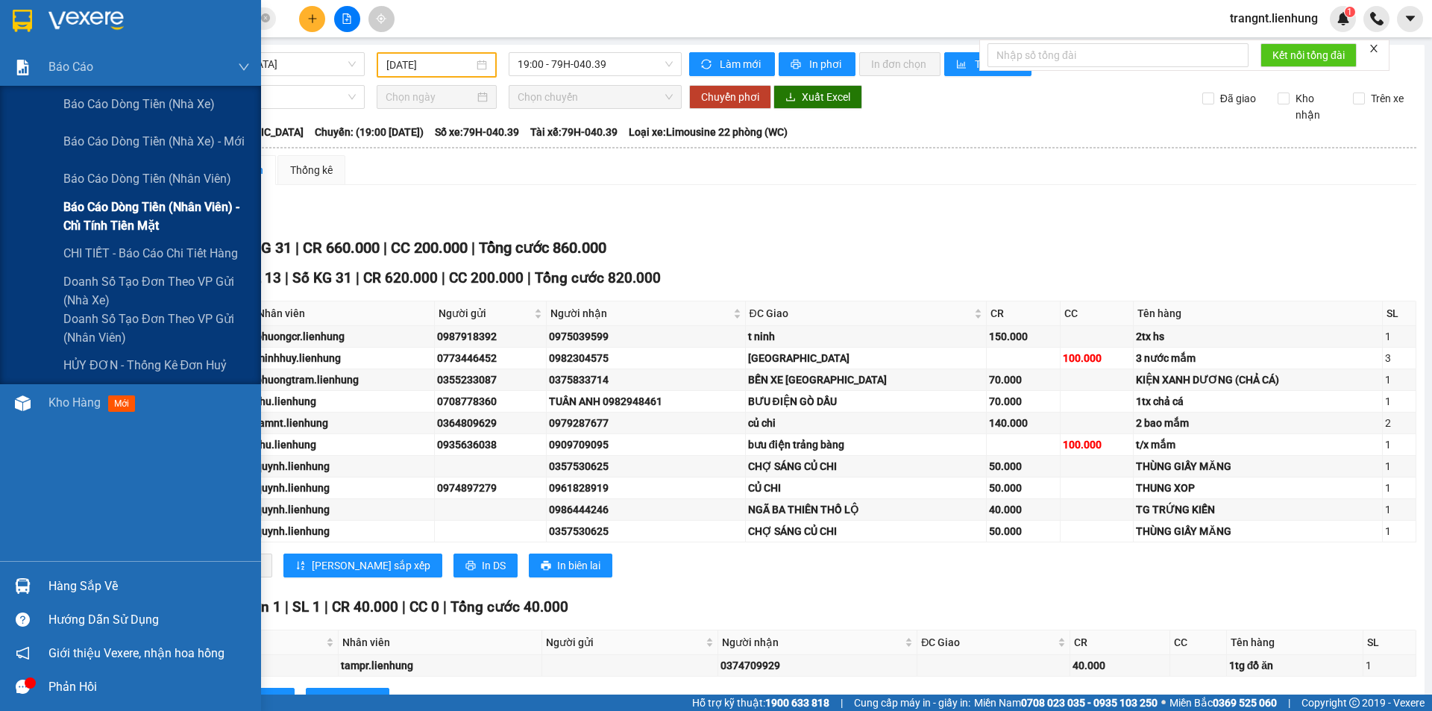
click at [122, 204] on span "Báo cáo dòng tiền (nhân viên) - chỉ tính tiền mặt" at bounding box center [156, 216] width 186 height 37
